Goal: Find specific page/section: Find specific page/section

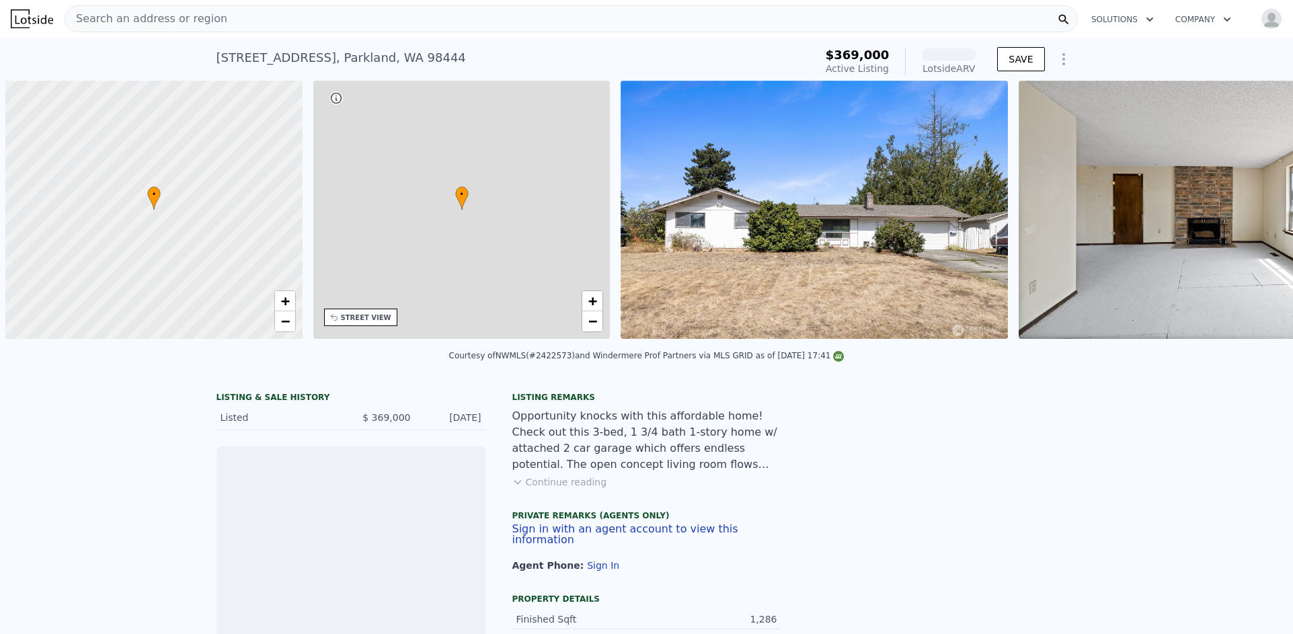
scroll to position [0, 5]
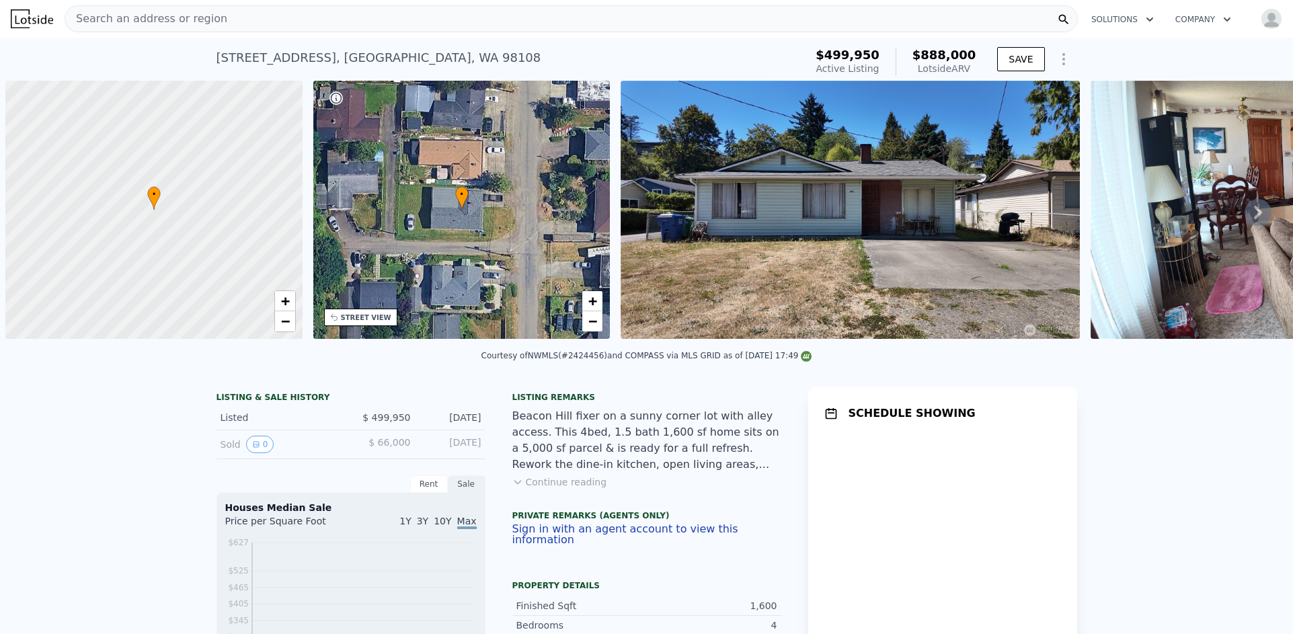
scroll to position [0, 5]
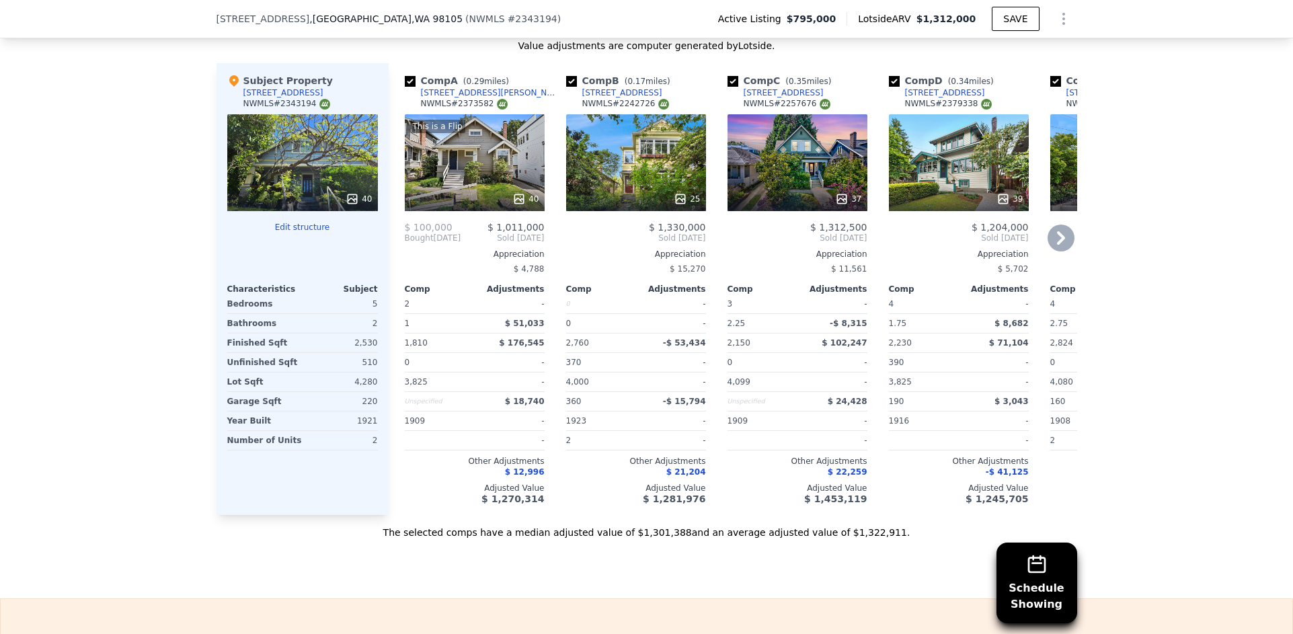
scroll to position [2012, 0]
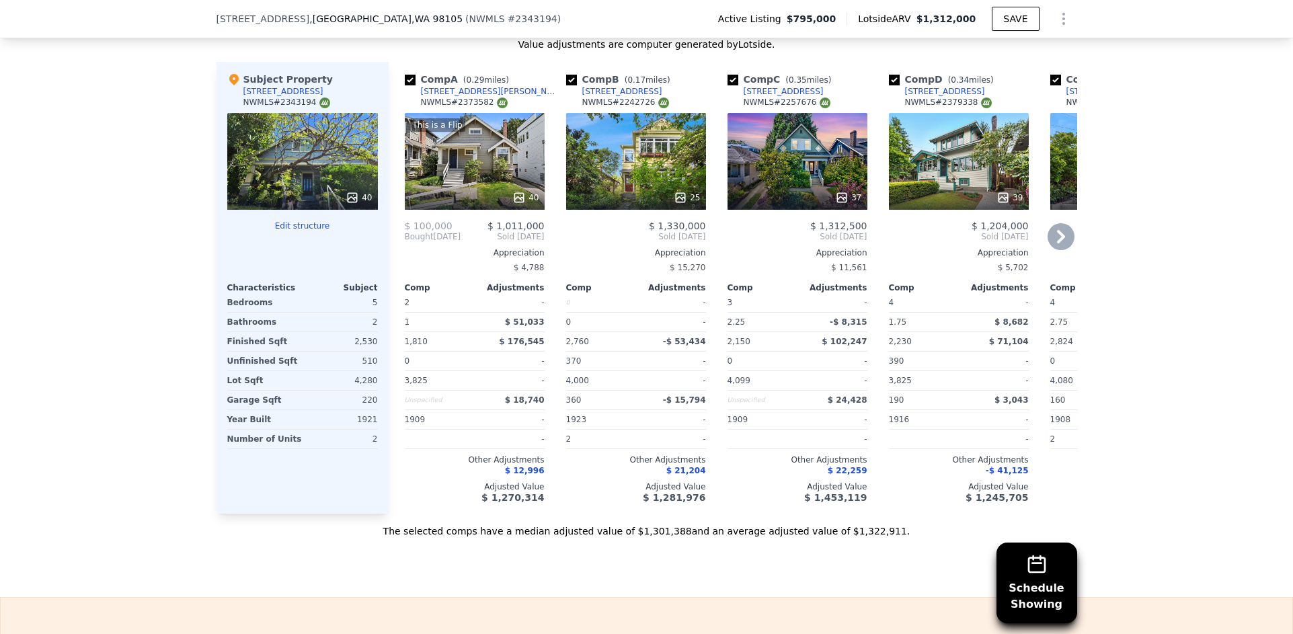
click at [1060, 231] on icon at bounding box center [1060, 236] width 27 height 27
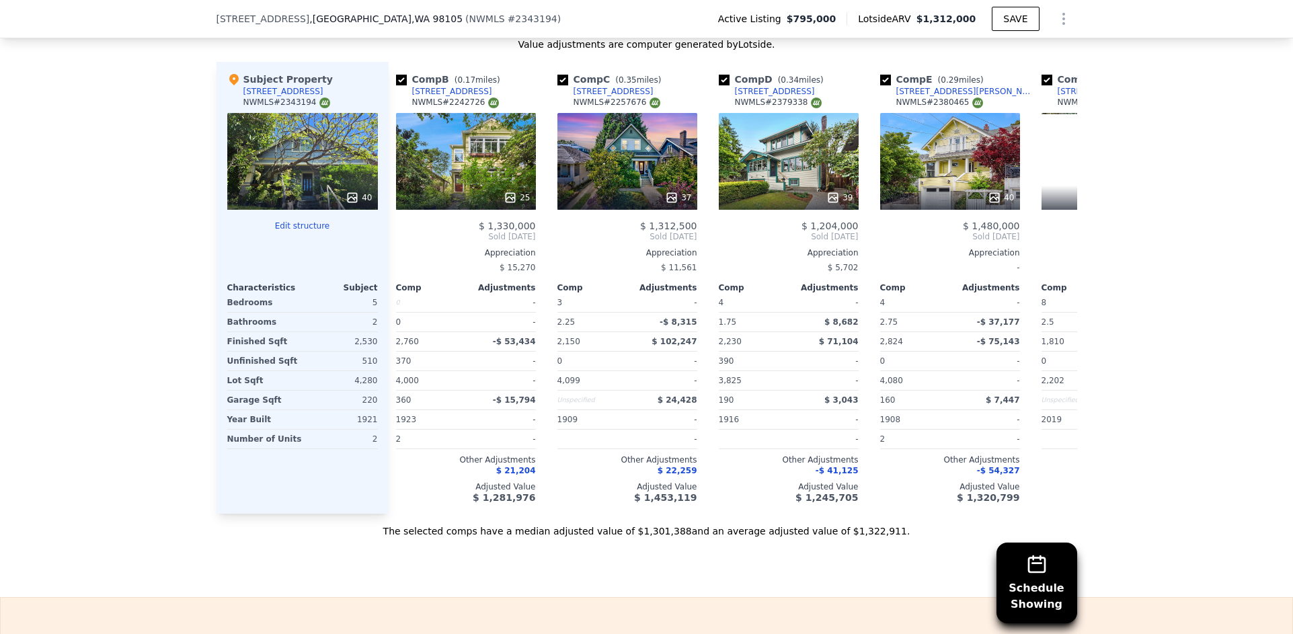
scroll to position [0, 323]
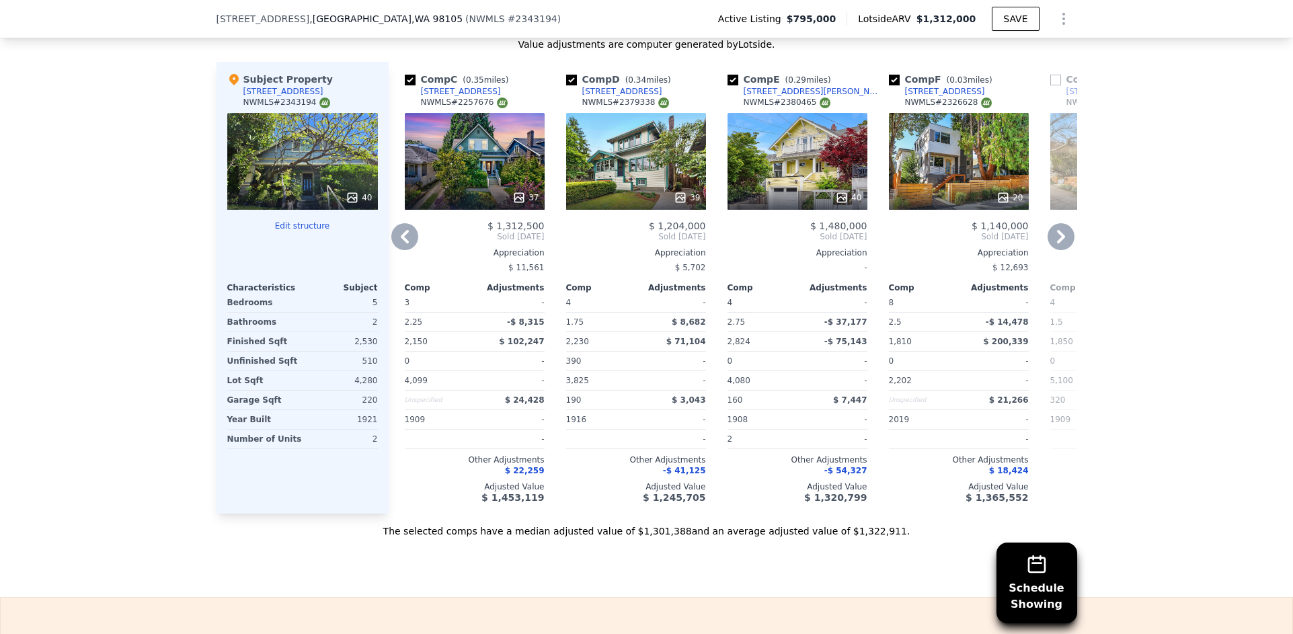
click at [1059, 230] on icon at bounding box center [1060, 236] width 27 height 27
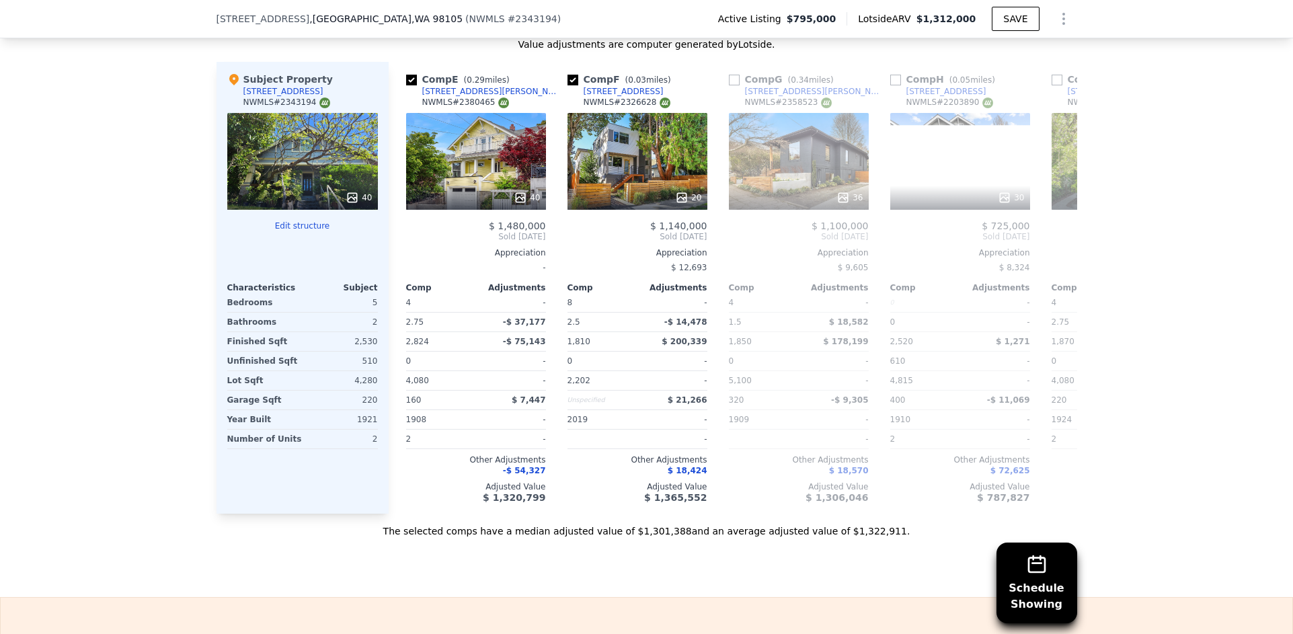
scroll to position [0, 645]
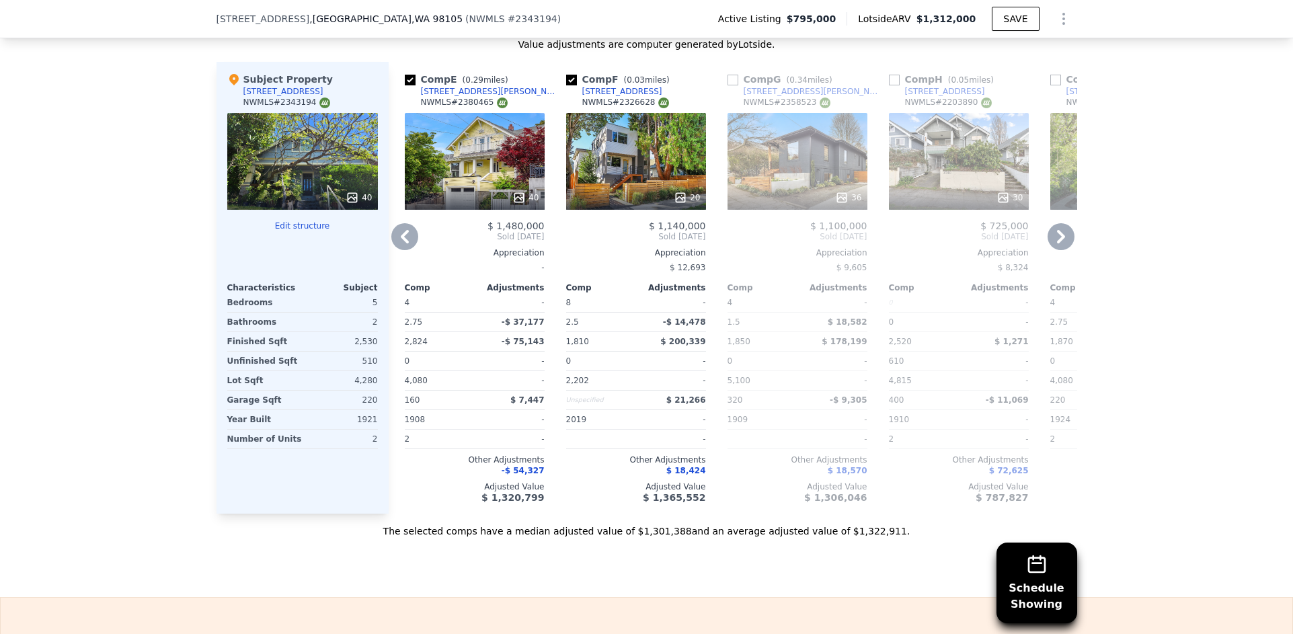
click at [1059, 233] on icon at bounding box center [1060, 236] width 27 height 27
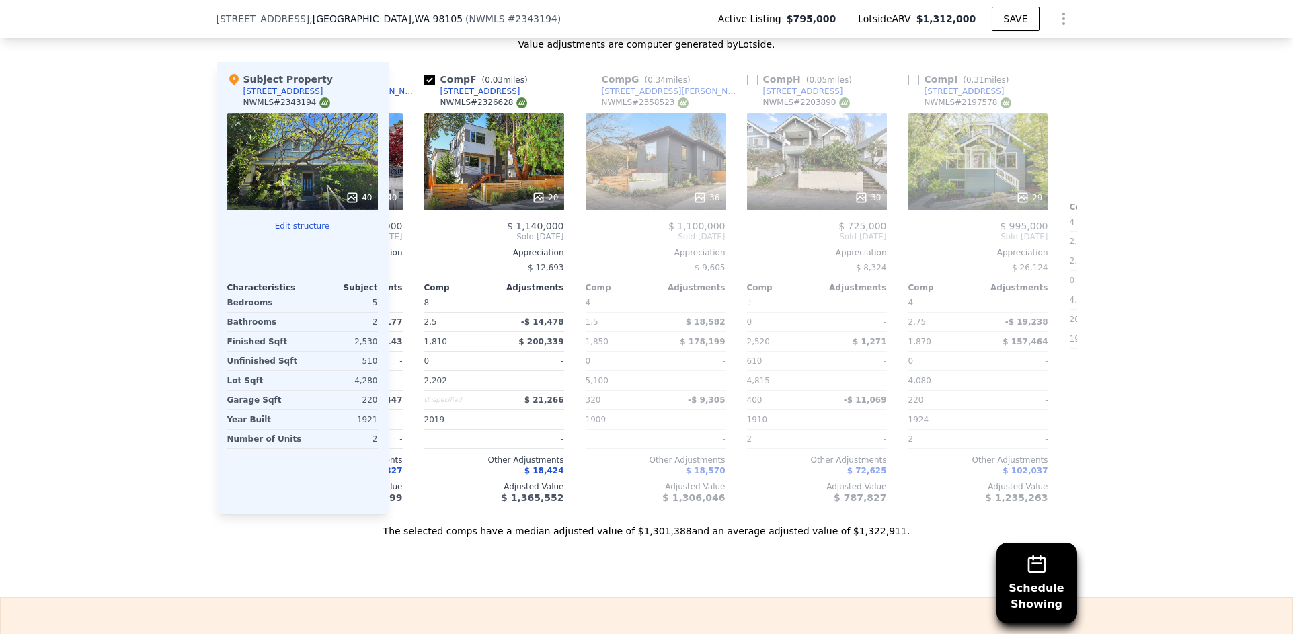
scroll to position [0, 968]
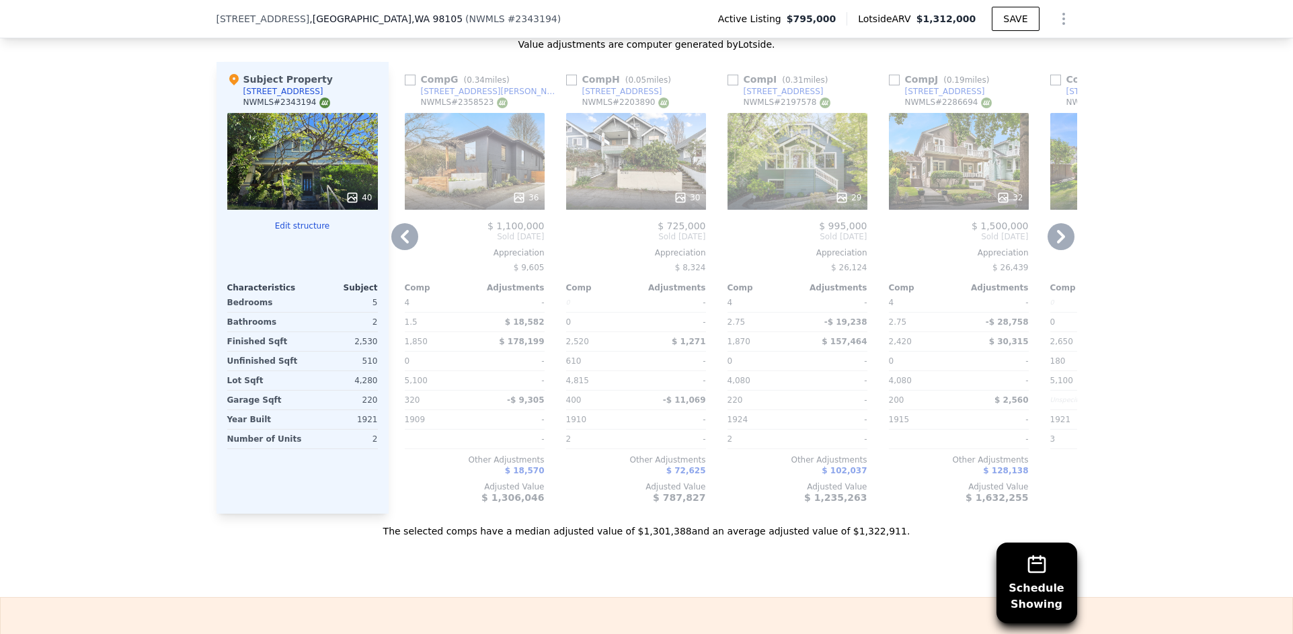
click at [1059, 233] on icon at bounding box center [1060, 236] width 27 height 27
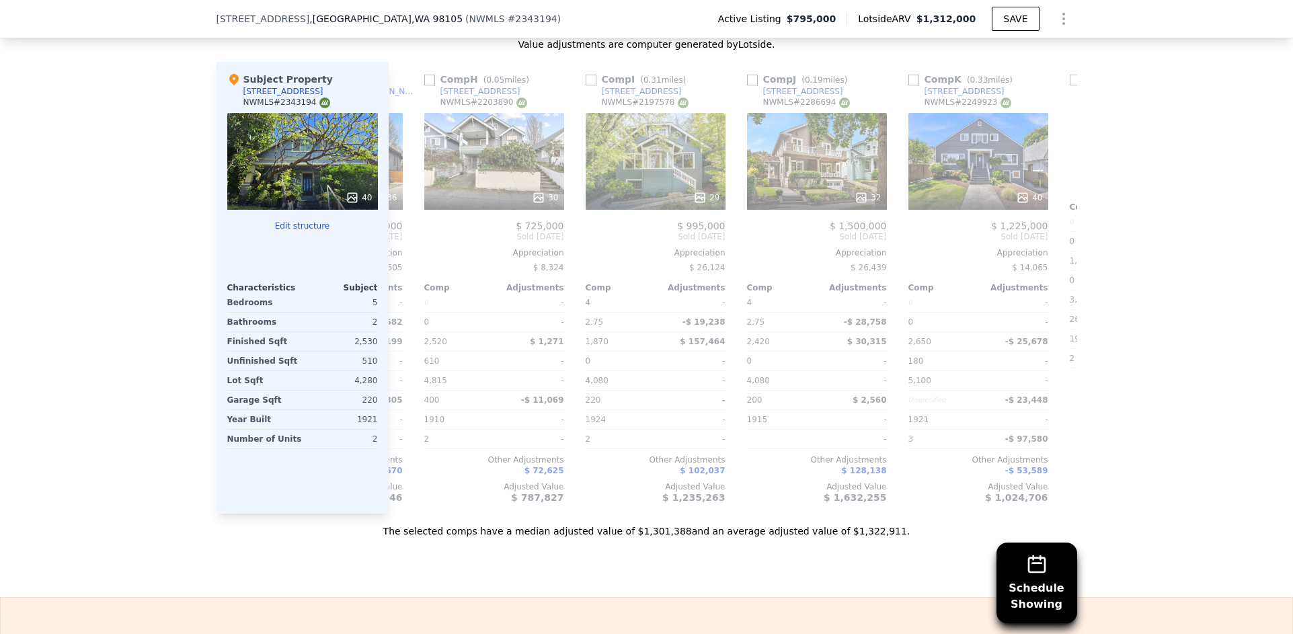
scroll to position [0, 1280]
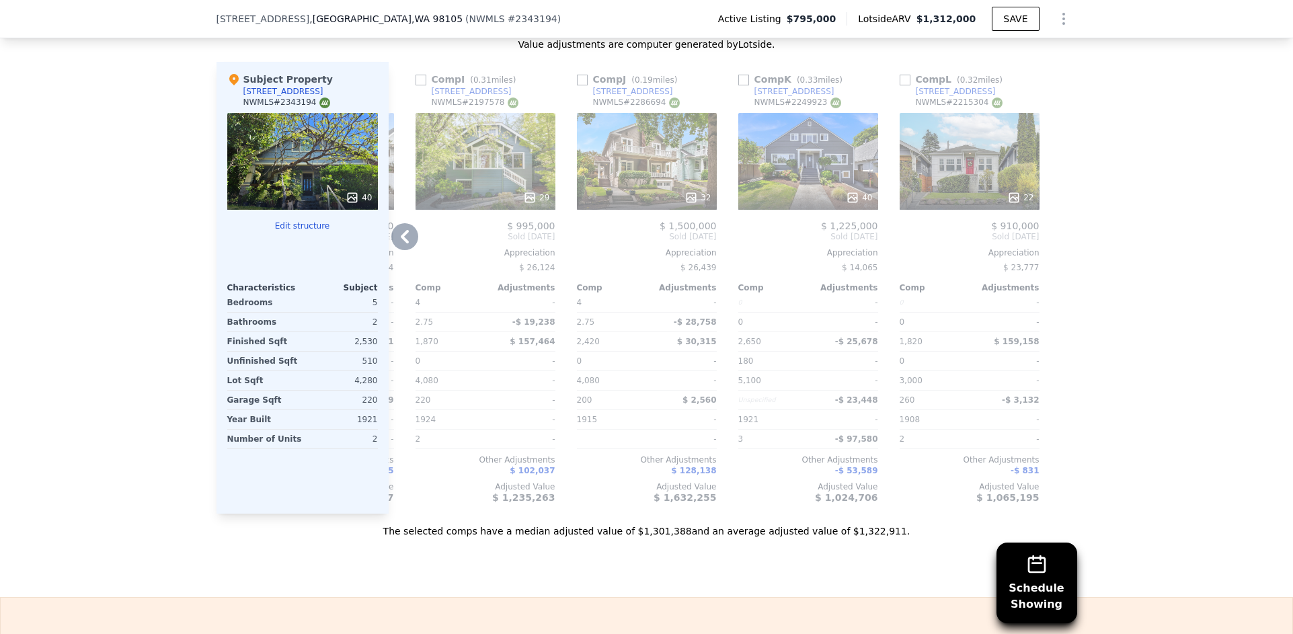
click at [401, 230] on icon at bounding box center [405, 236] width 8 height 13
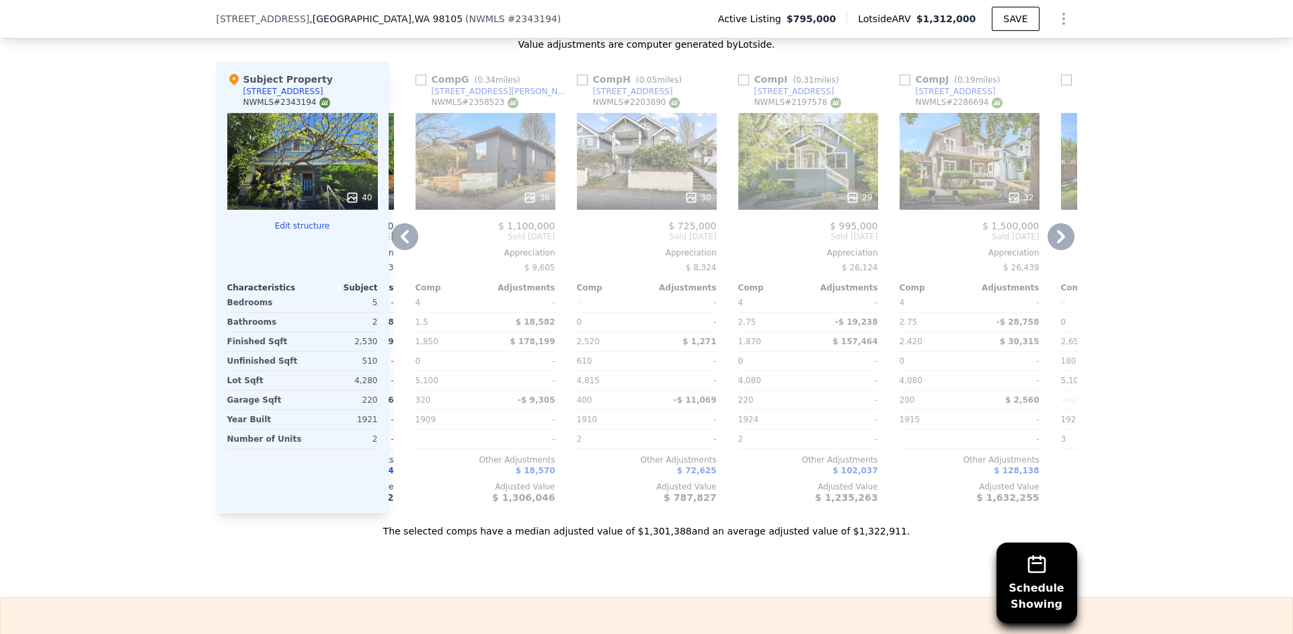
click at [401, 230] on icon at bounding box center [405, 236] width 8 height 13
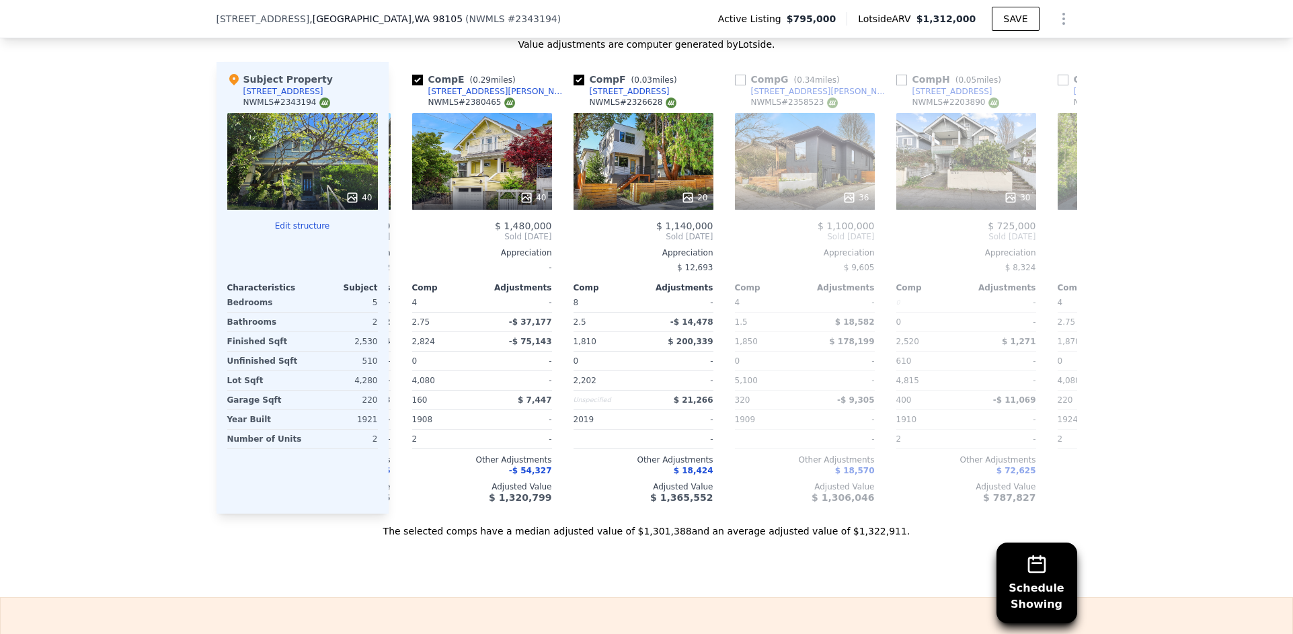
scroll to position [0, 635]
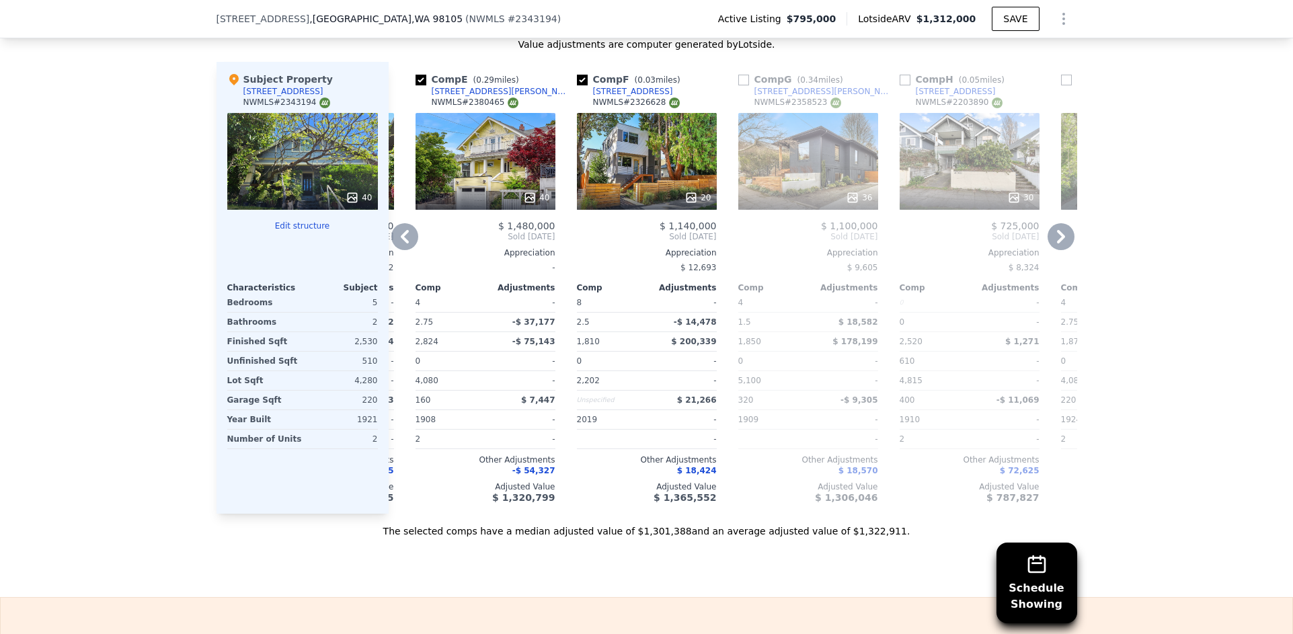
click at [401, 230] on icon at bounding box center [405, 236] width 8 height 13
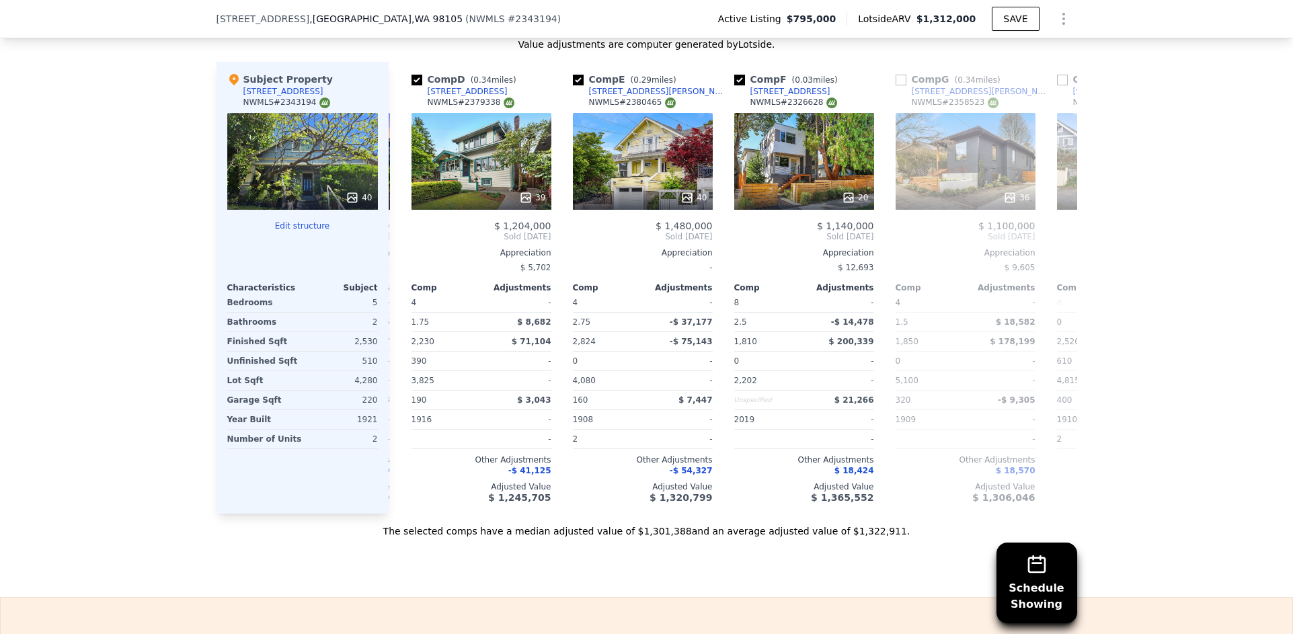
scroll to position [0, 312]
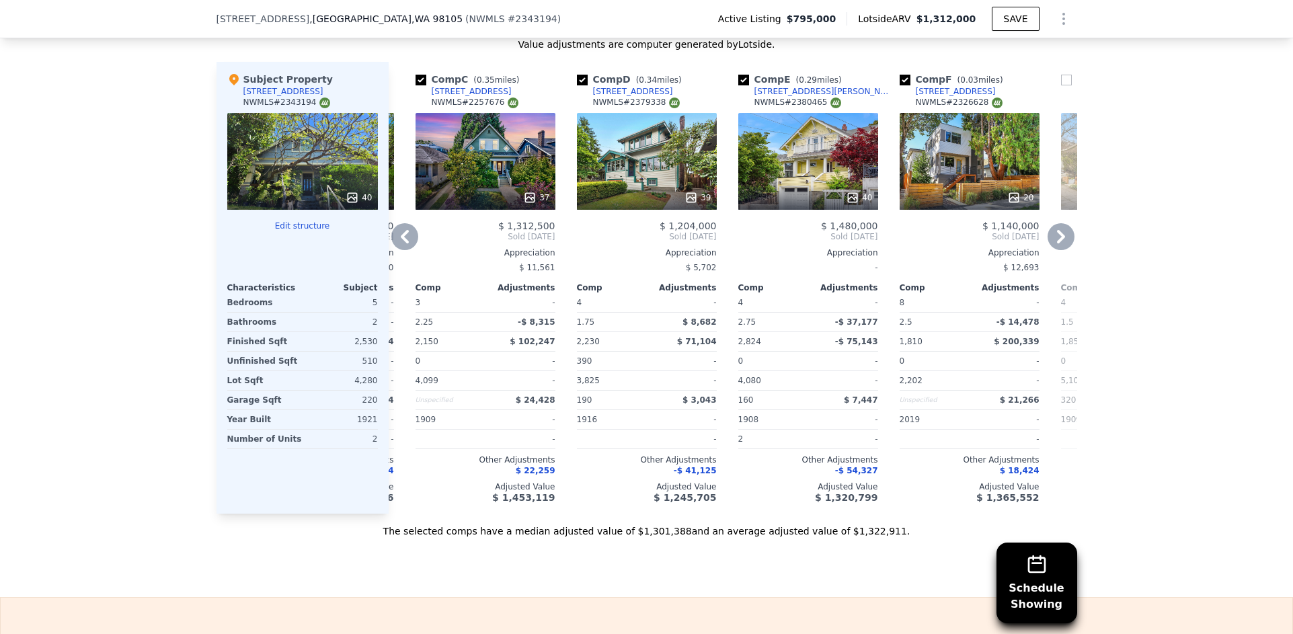
click at [401, 230] on icon at bounding box center [405, 236] width 8 height 13
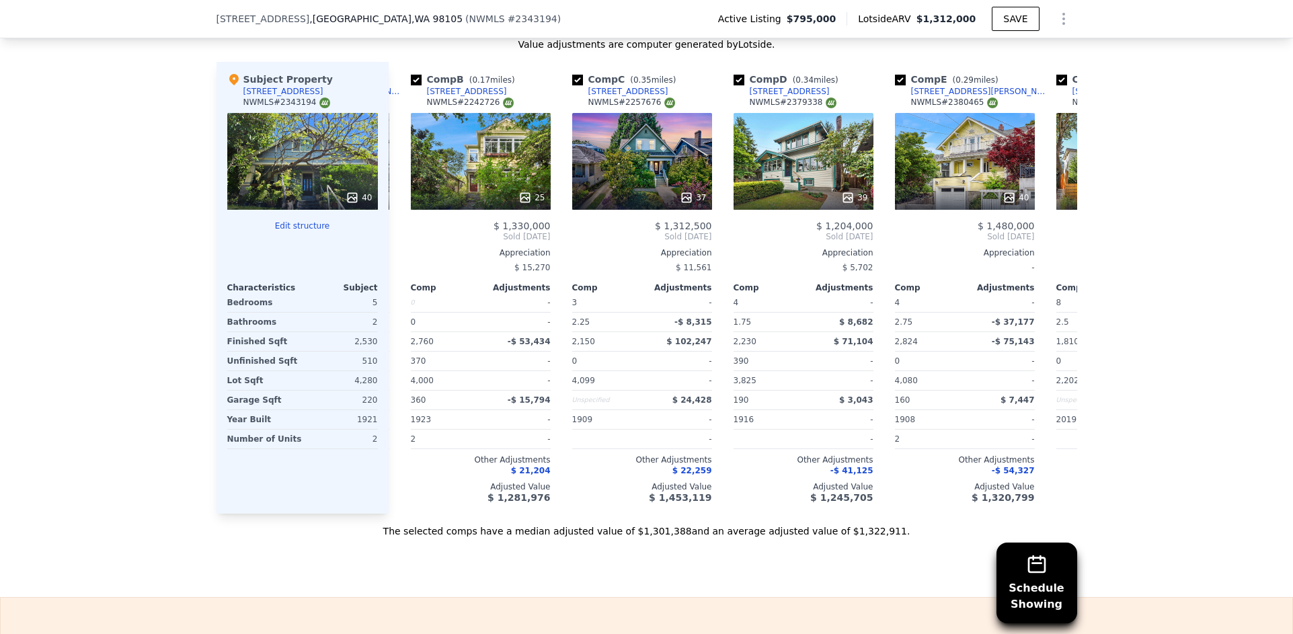
scroll to position [0, 0]
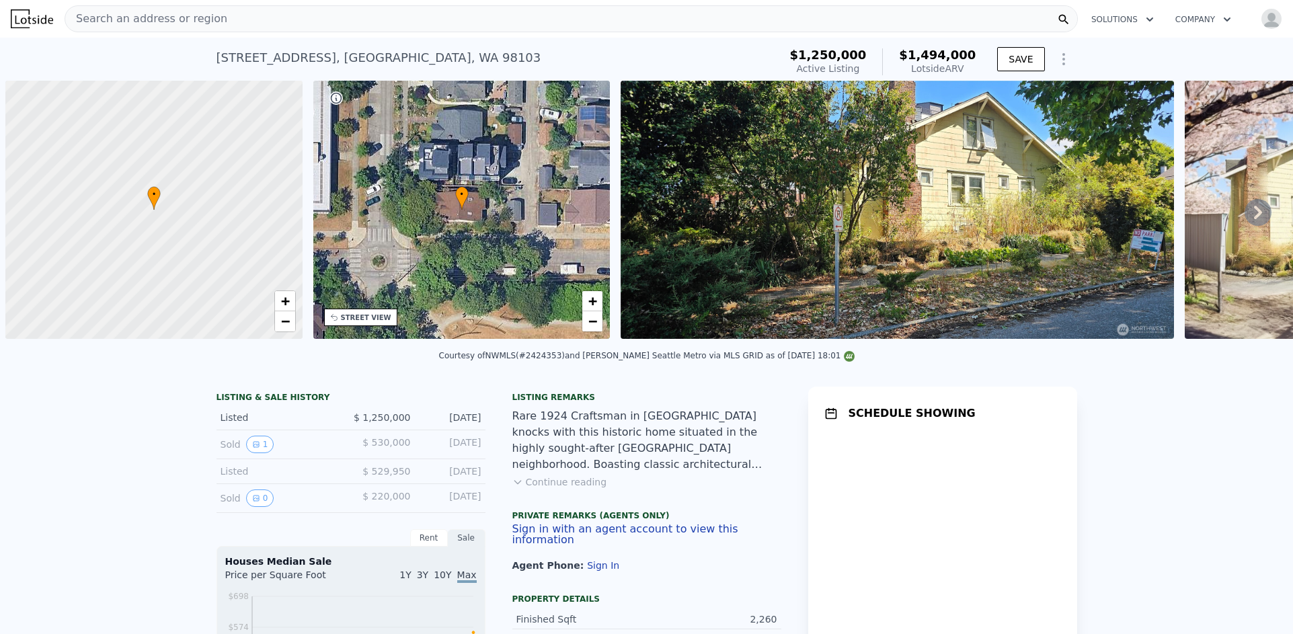
scroll to position [0, 5]
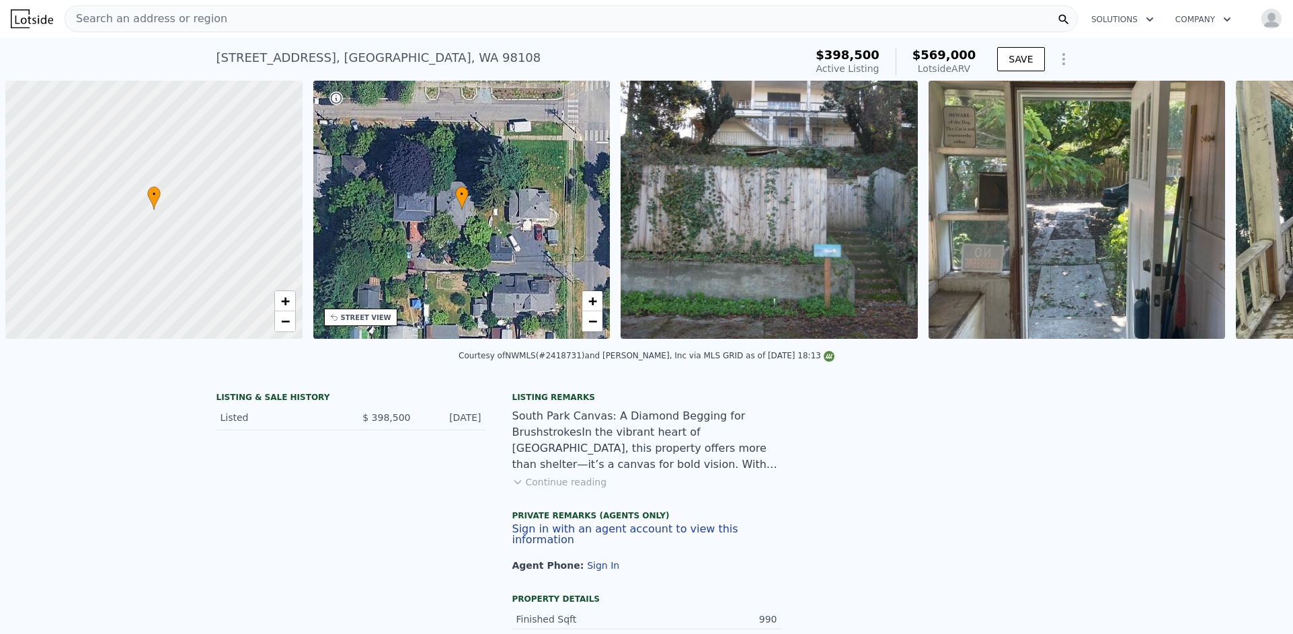
scroll to position [0, 5]
